Goal: Complete application form: Complete application form

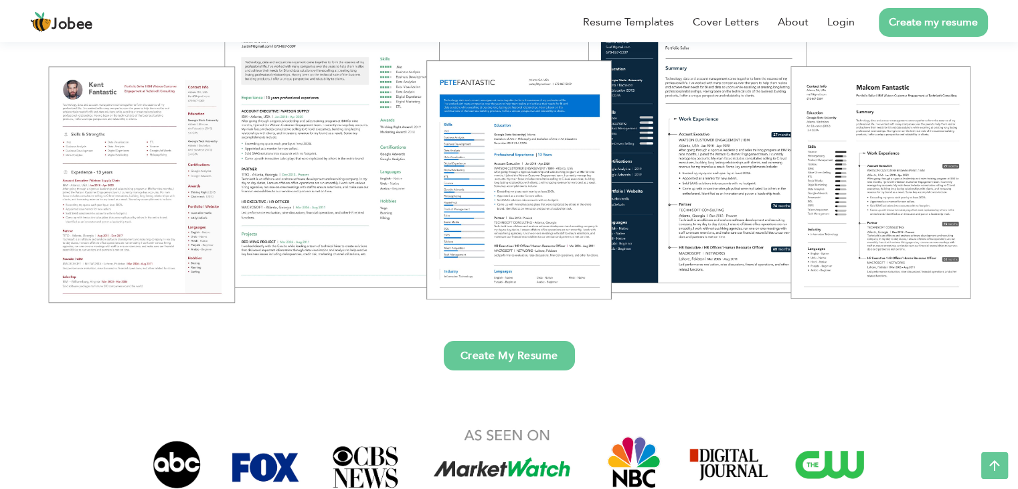
scroll to position [203, 0]
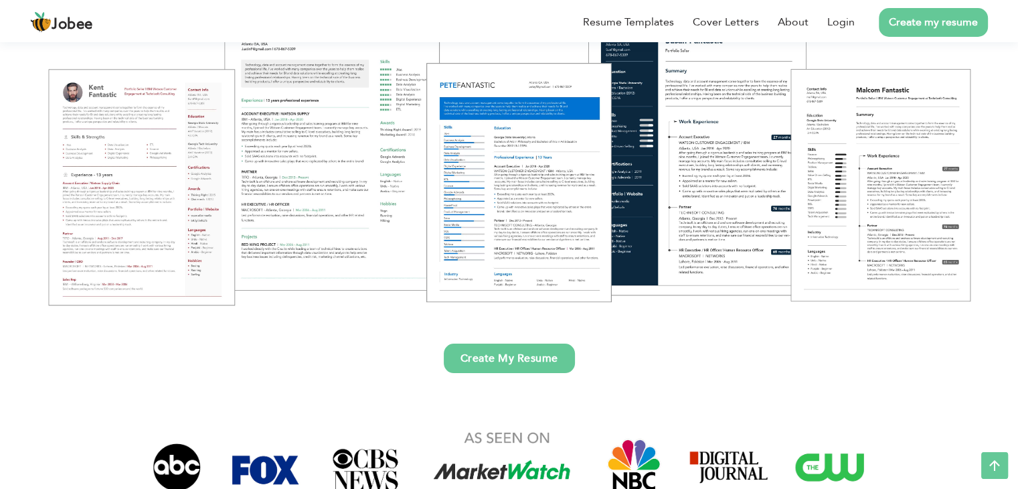
click at [177, 127] on div at bounding box center [509, 147] width 998 height 353
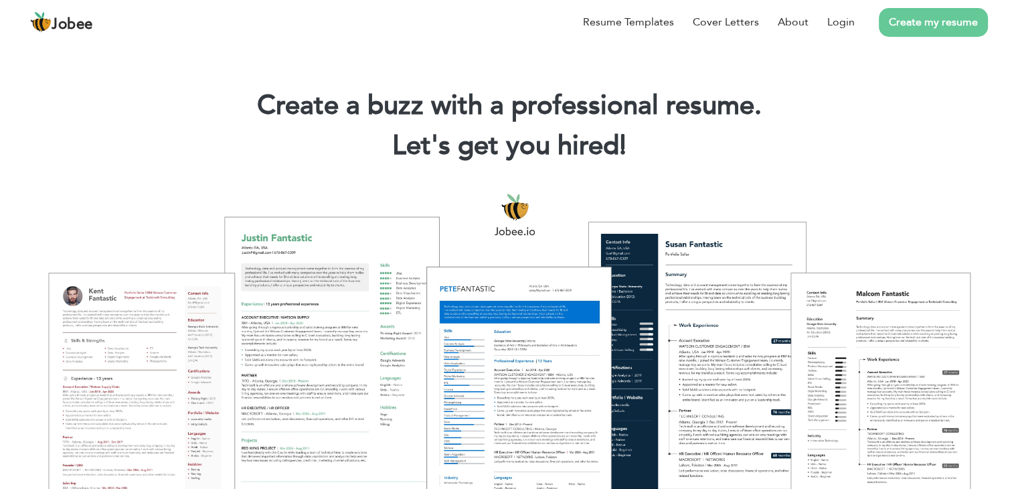
click at [360, 270] on div at bounding box center [509, 350] width 998 height 353
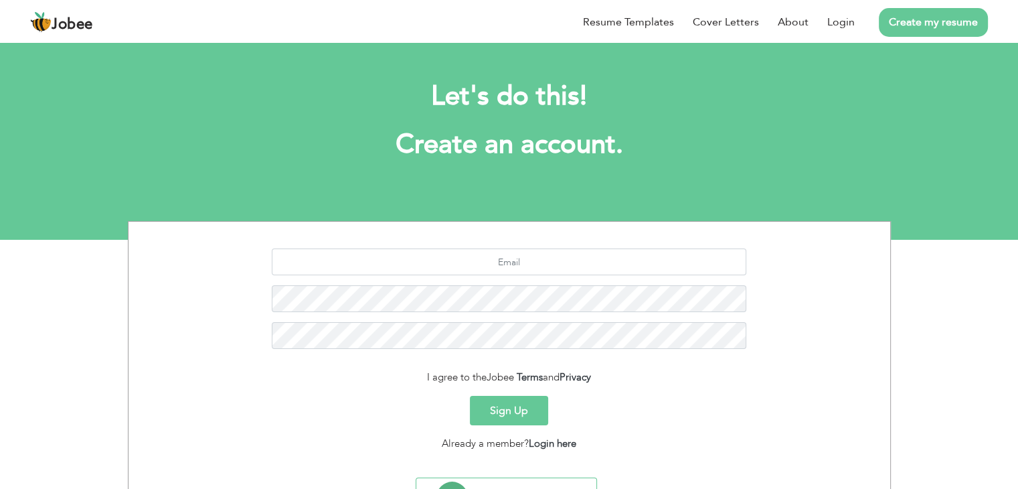
scroll to position [67, 0]
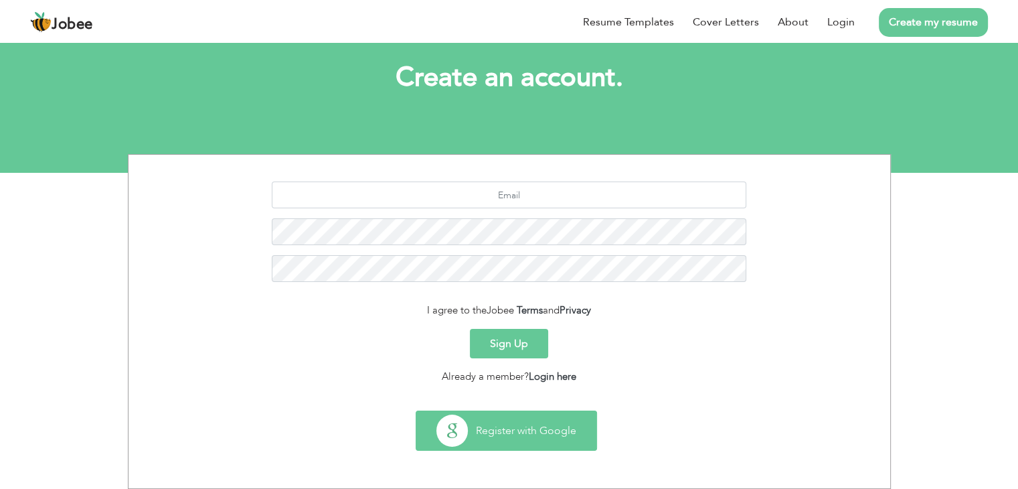
click at [504, 432] on button "Register with Google" at bounding box center [506, 430] width 180 height 39
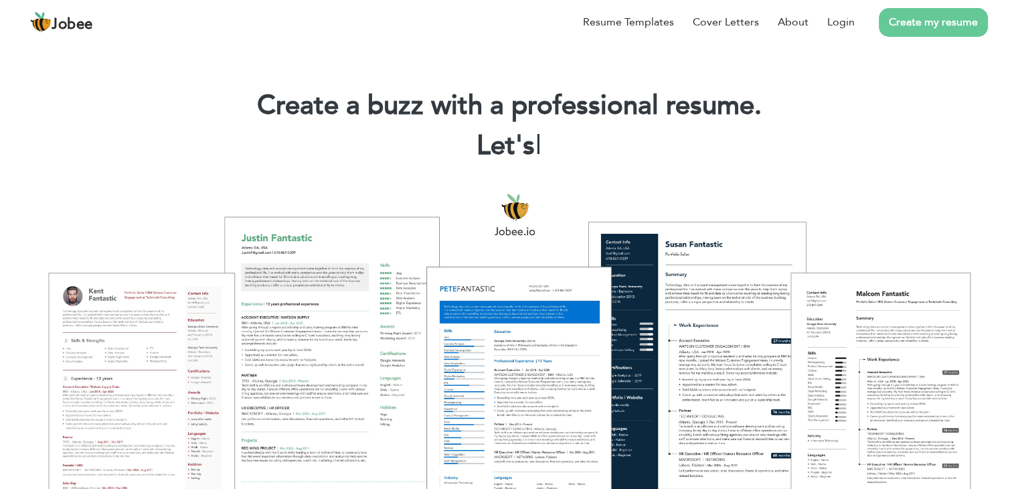
click at [311, 258] on div at bounding box center [509, 350] width 998 height 353
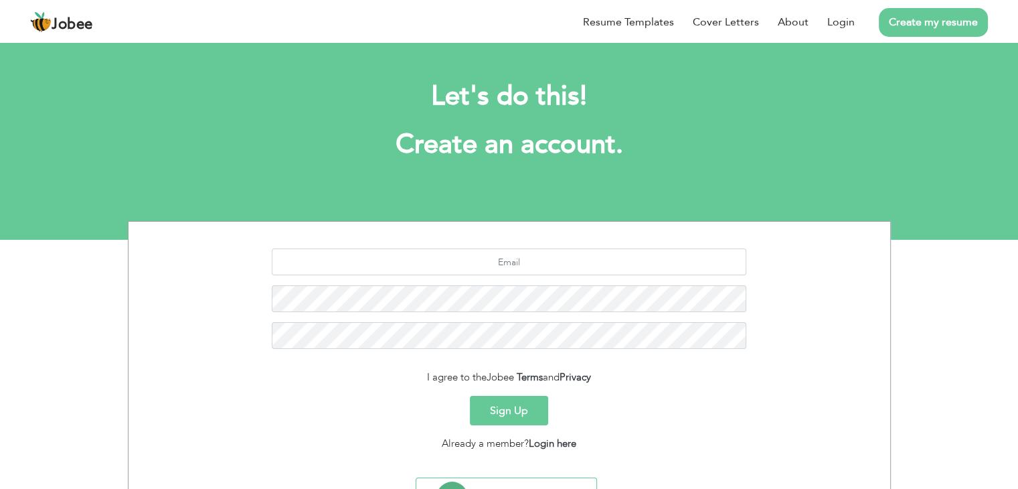
click at [434, 247] on section "I agree to the Jobee Terms and Privacy Sign Up Already a member? Login here" at bounding box center [510, 347] width 742 height 250
click at [441, 255] on input "text" at bounding box center [509, 261] width 475 height 27
type input "MIRZATAYYABBAIG82@gmail.com"
click at [470, 396] on button "Sign Up" at bounding box center [509, 410] width 78 height 29
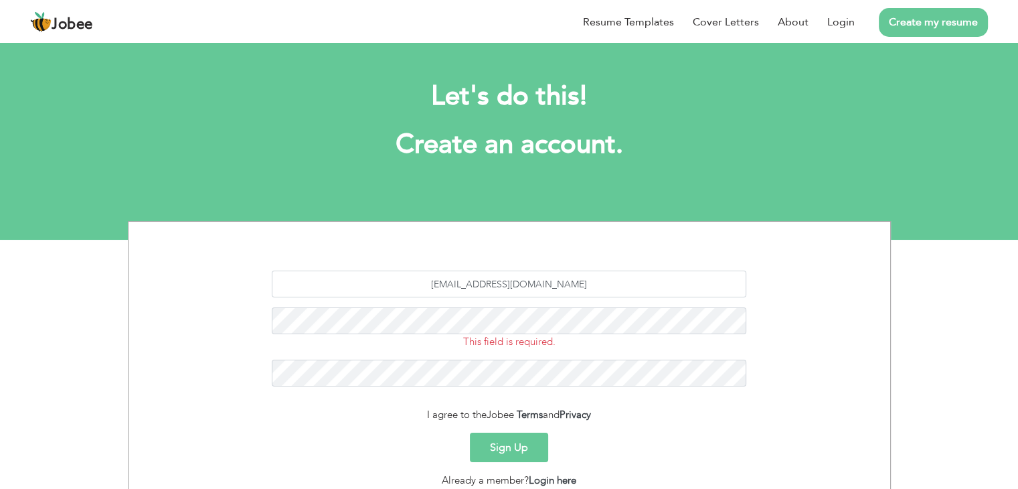
click at [526, 442] on button "Sign Up" at bounding box center [509, 446] width 78 height 29
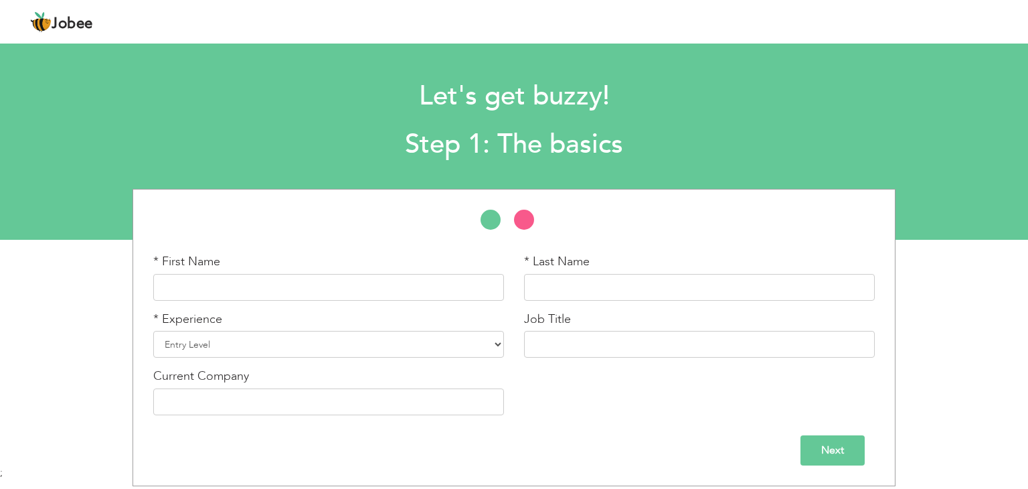
click at [428, 262] on div "* First Name" at bounding box center [328, 277] width 351 height 48
click at [330, 285] on input "text" at bounding box center [328, 287] width 351 height 27
type input "Tayyab"
click at [628, 288] on input "text" at bounding box center [699, 287] width 351 height 27
type input "[PERSON_NAME]"
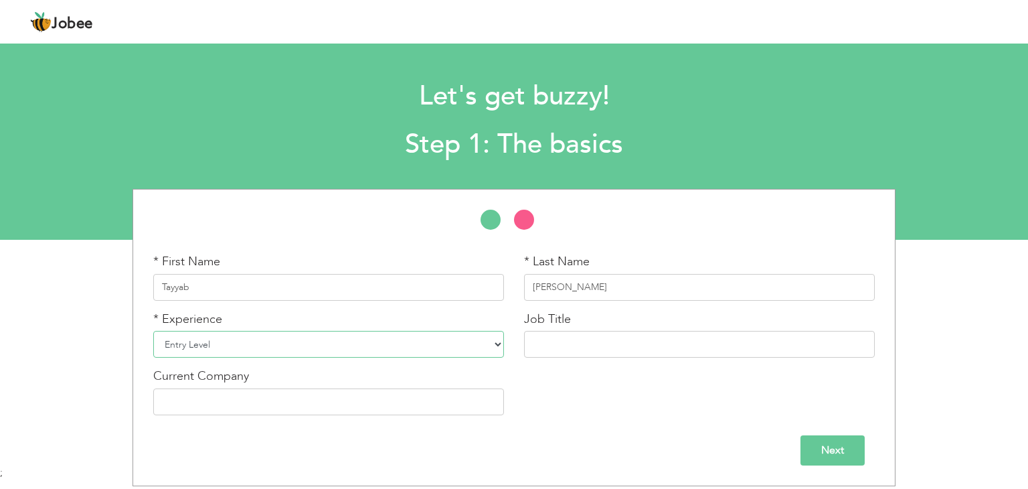
click at [491, 343] on select "Entry Level Less than 1 Year 1 Year 2 Years 3 Years 4 Years 5 Years 6 Years 7 Y…" at bounding box center [328, 344] width 351 height 27
select select "3"
click at [153, 331] on select "Entry Level Less than 1 Year 1 Year 2 Years 3 Years 4 Years 5 Years 6 Years 7 Y…" at bounding box center [328, 344] width 351 height 27
click at [319, 397] on input "text" at bounding box center [328, 401] width 351 height 27
type input "D.E"
